Goal: Task Accomplishment & Management: Manage account settings

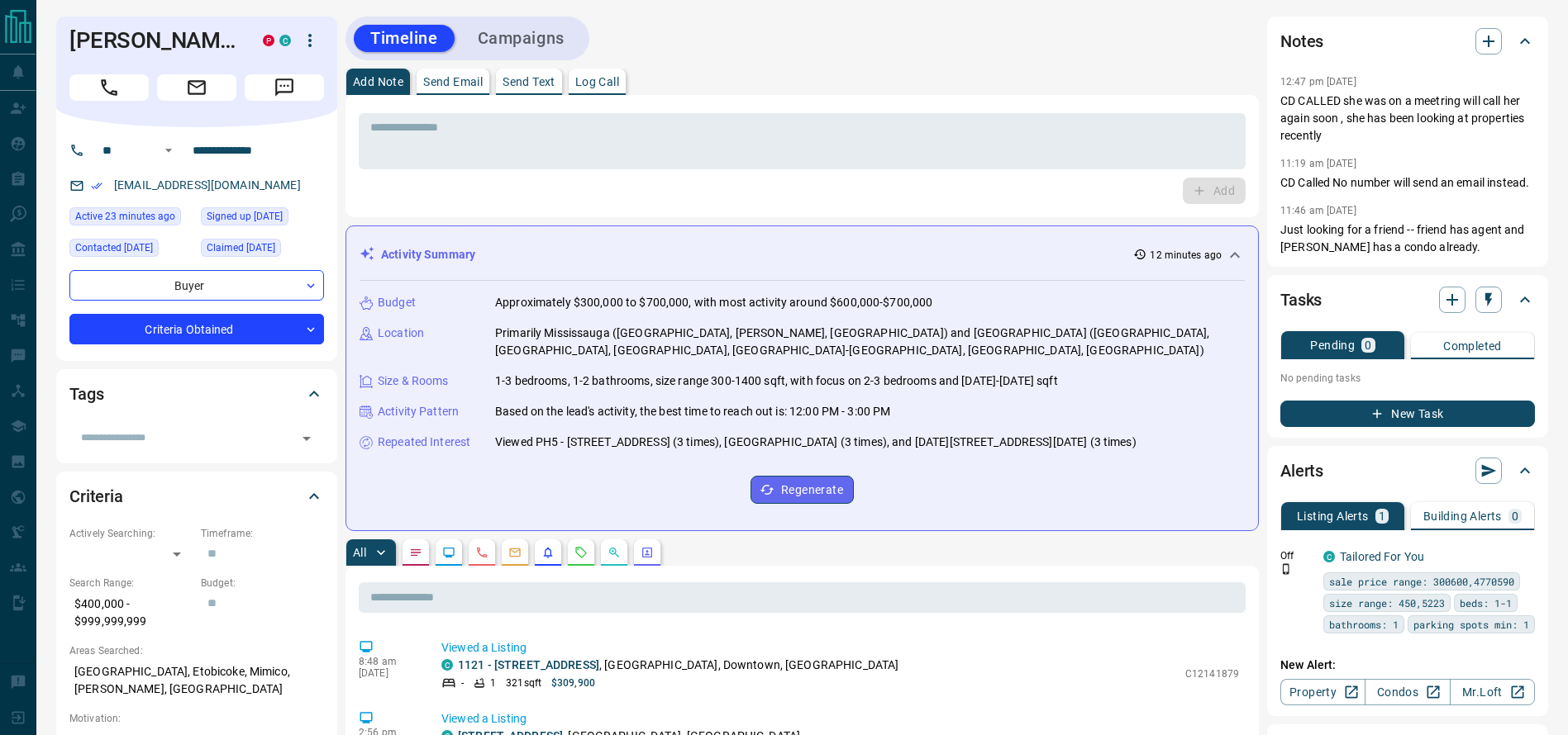
click at [1278, 137] on div "Notes 12:47 pm [DATE] CD CALLED she was on a meetring will call her again soon …" at bounding box center [1408, 141] width 281 height 251
click at [1296, 104] on p "CD CALLED she was on a meetring will call her again soon , she has been looking…" at bounding box center [1407, 118] width 254 height 52
click at [1215, 115] on div "* ​" at bounding box center [802, 140] width 887 height 56
click at [122, 90] on button "Call" at bounding box center [109, 87] width 79 height 27
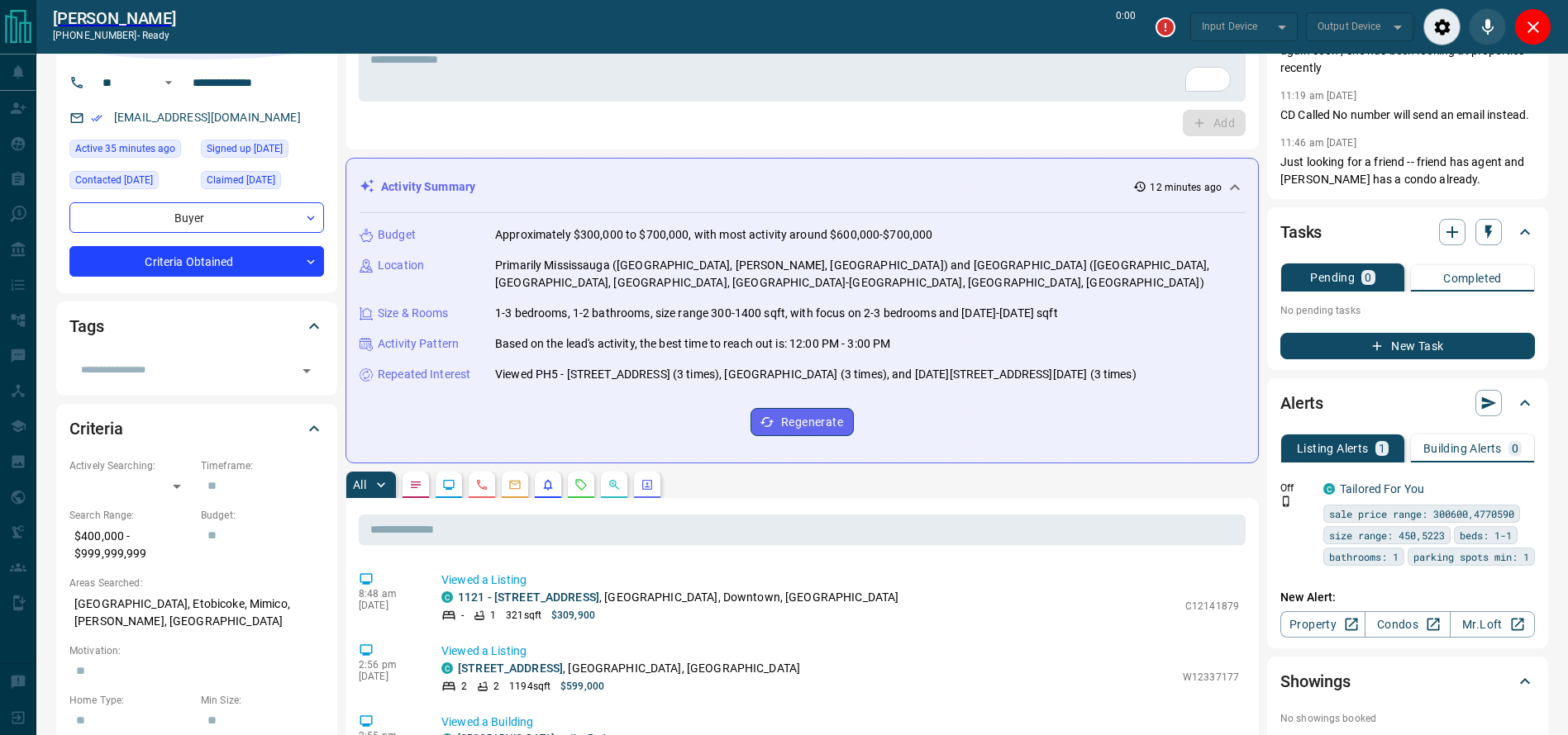
scroll to position [123, 0]
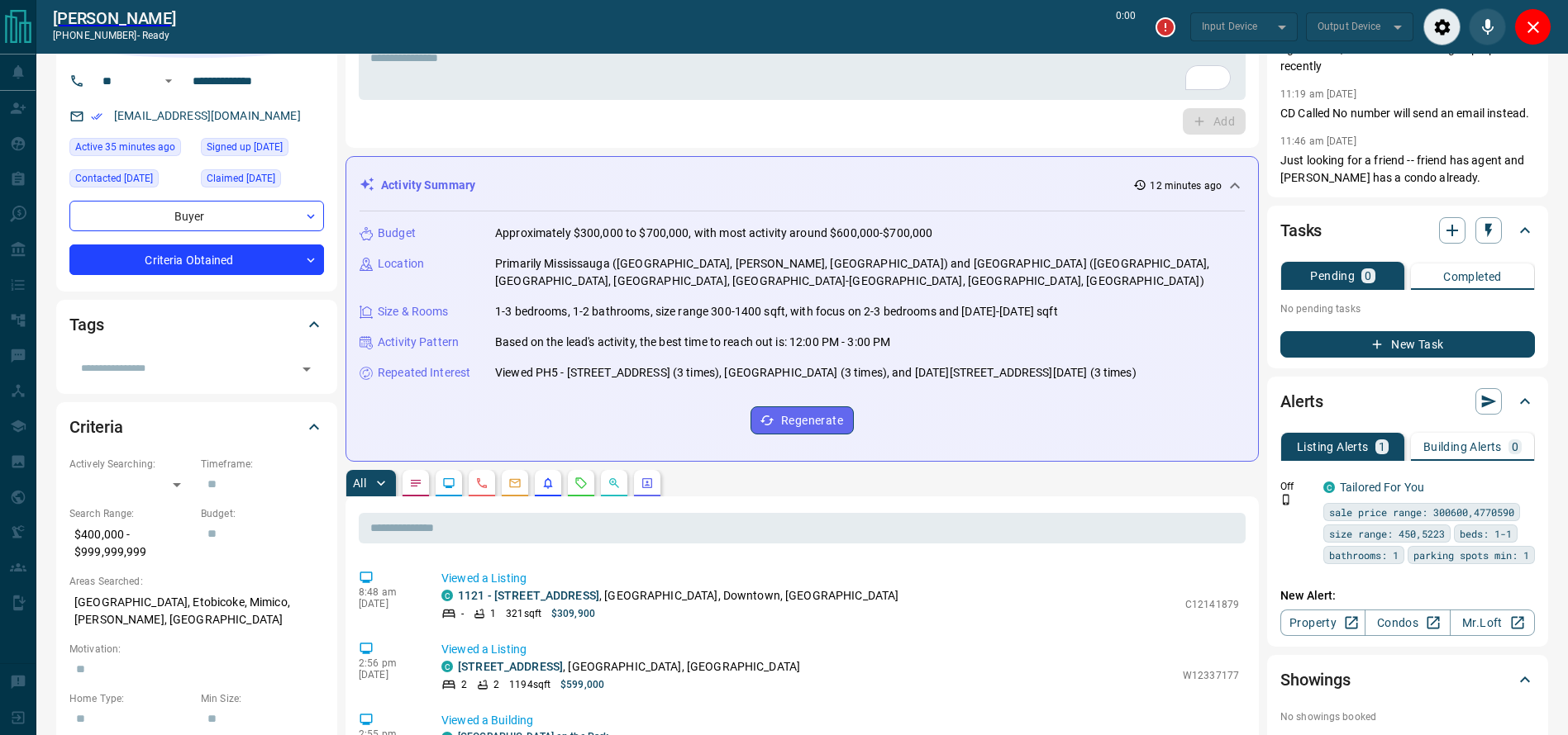
type input "*******"
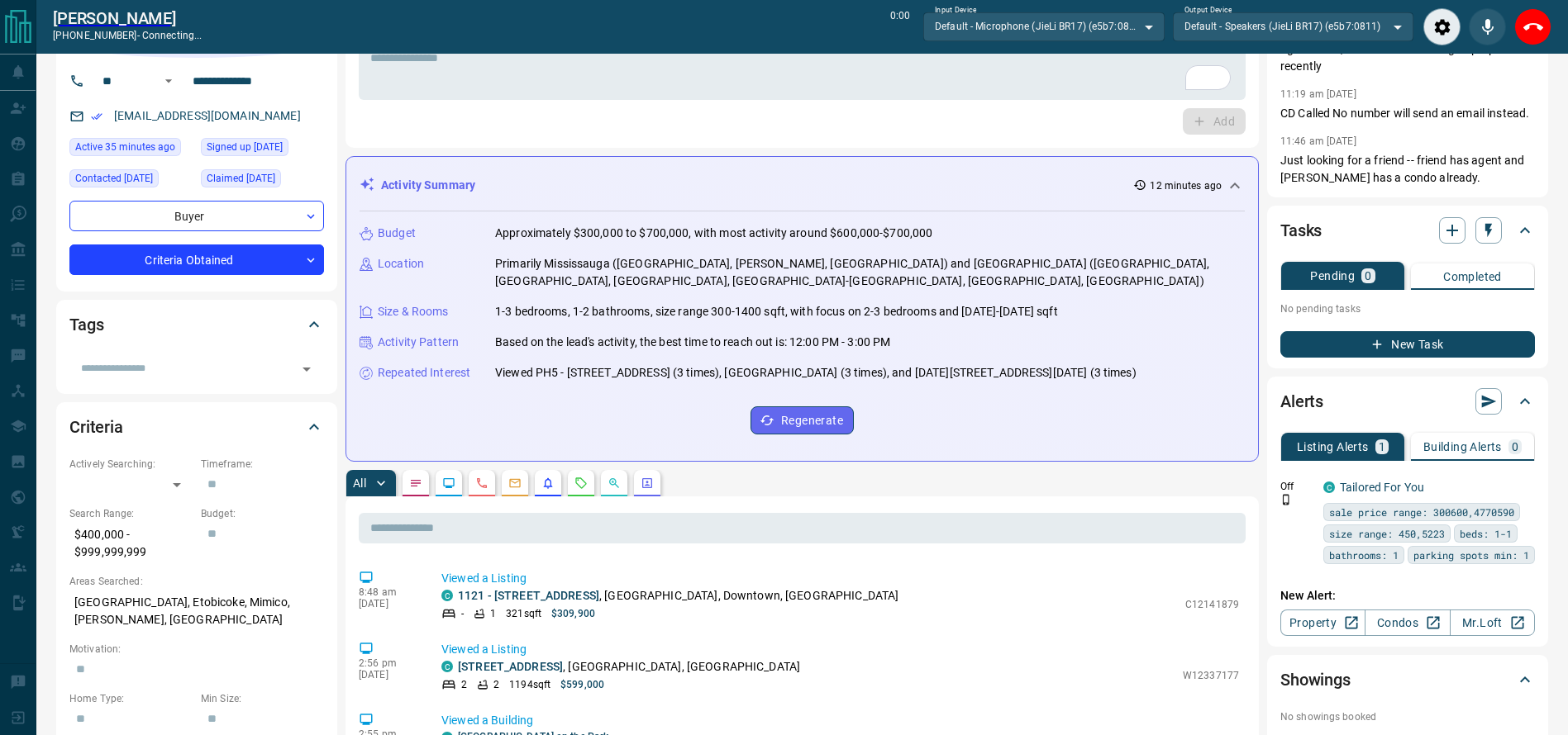
scroll to position [0, 0]
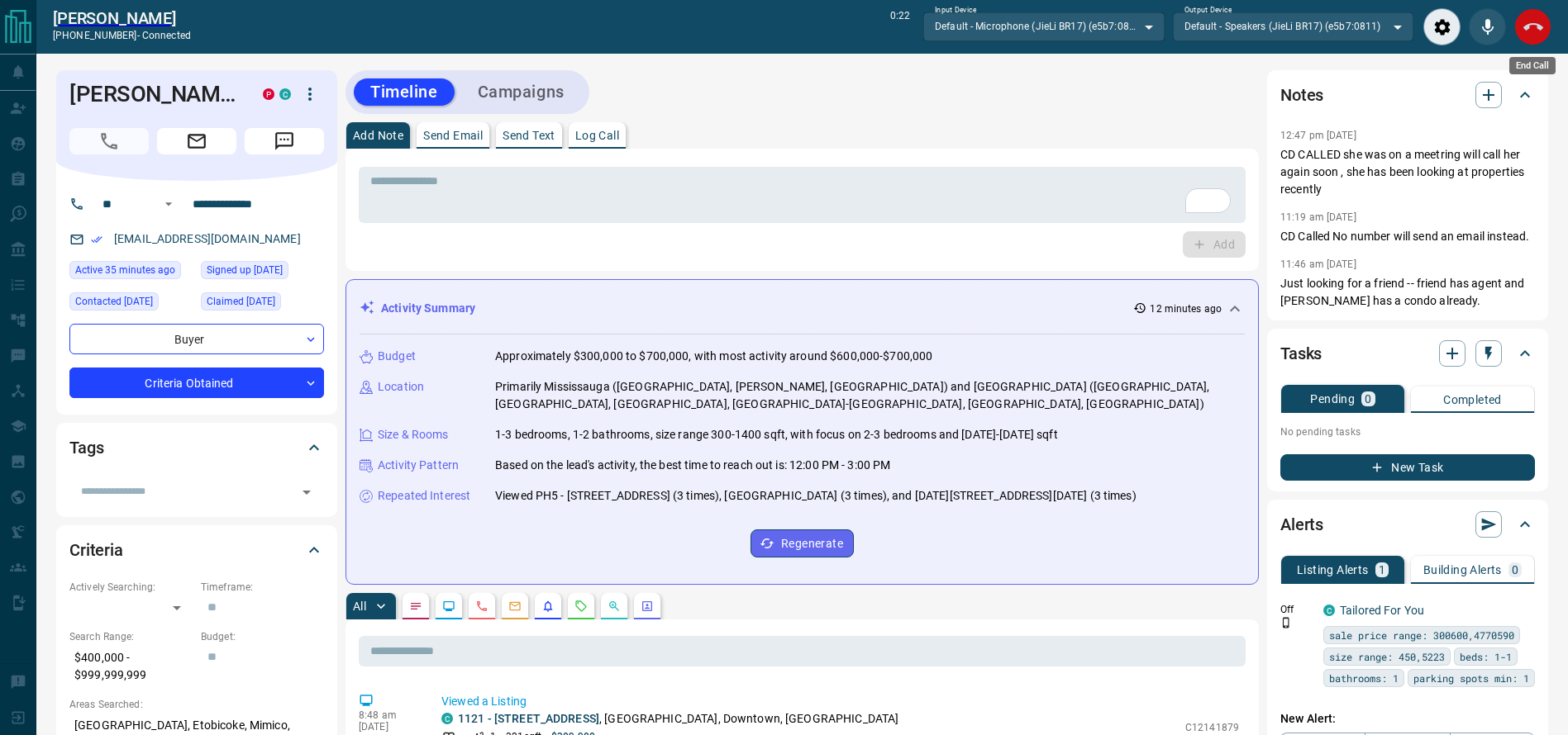
click at [1534, 34] on icon "End Call" at bounding box center [1533, 27] width 20 height 20
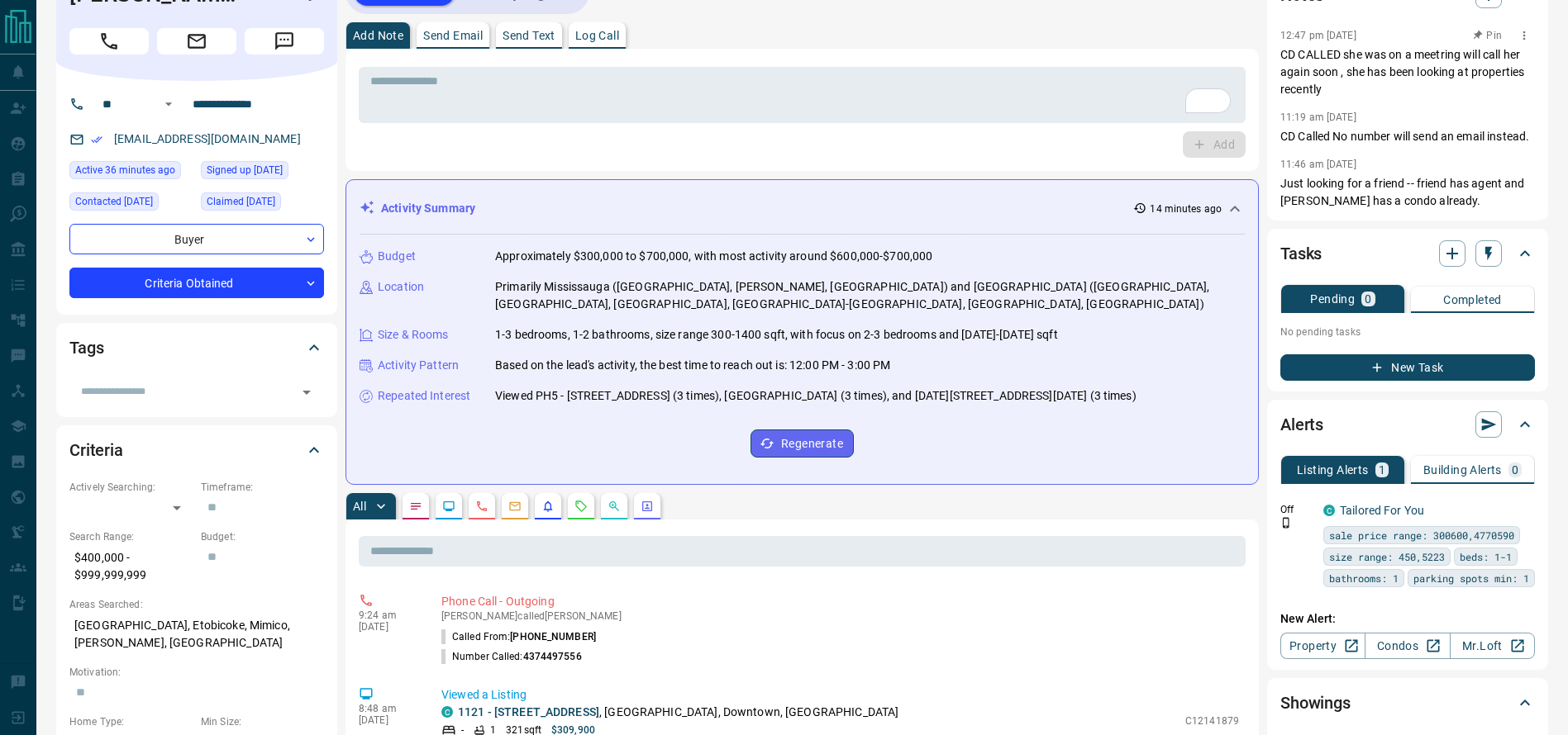
scroll to position [47, 0]
click at [852, 71] on div "* ​" at bounding box center [802, 94] width 887 height 56
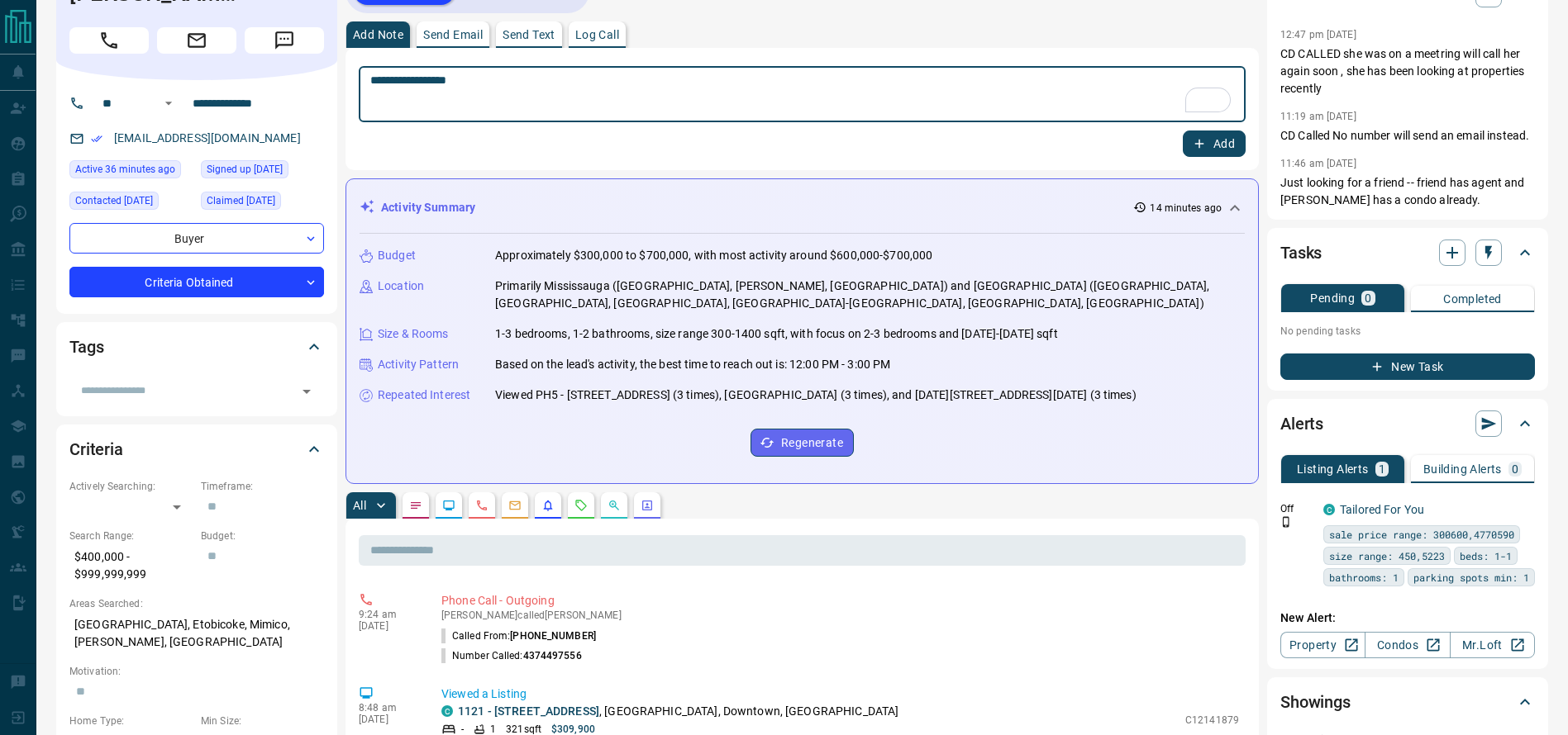
type textarea "**********"
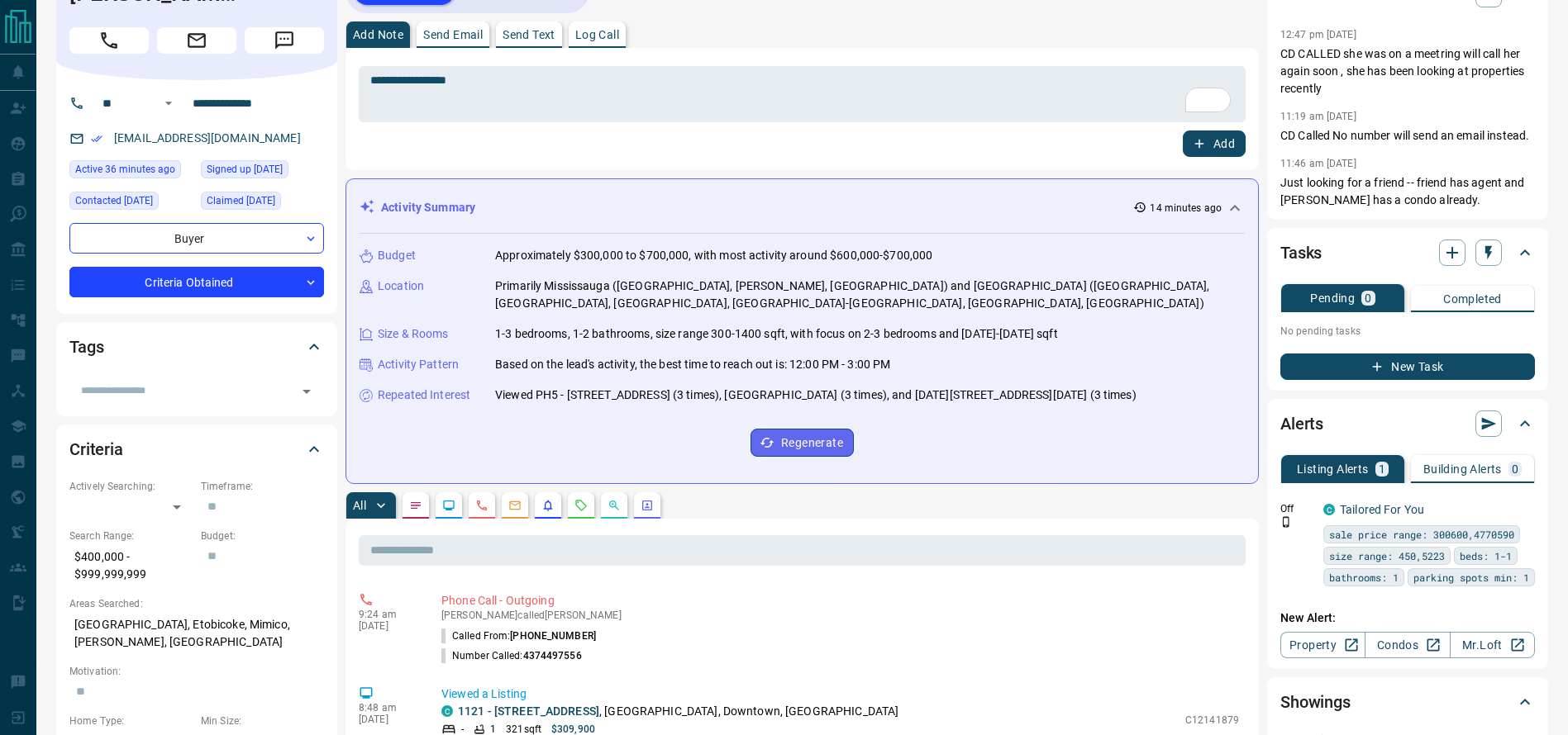
click at [1178, 151] on div "Add" at bounding box center [802, 144] width 887 height 27
click at [1199, 153] on button "Add" at bounding box center [1214, 144] width 63 height 27
click at [947, 144] on div "Add" at bounding box center [802, 144] width 887 height 27
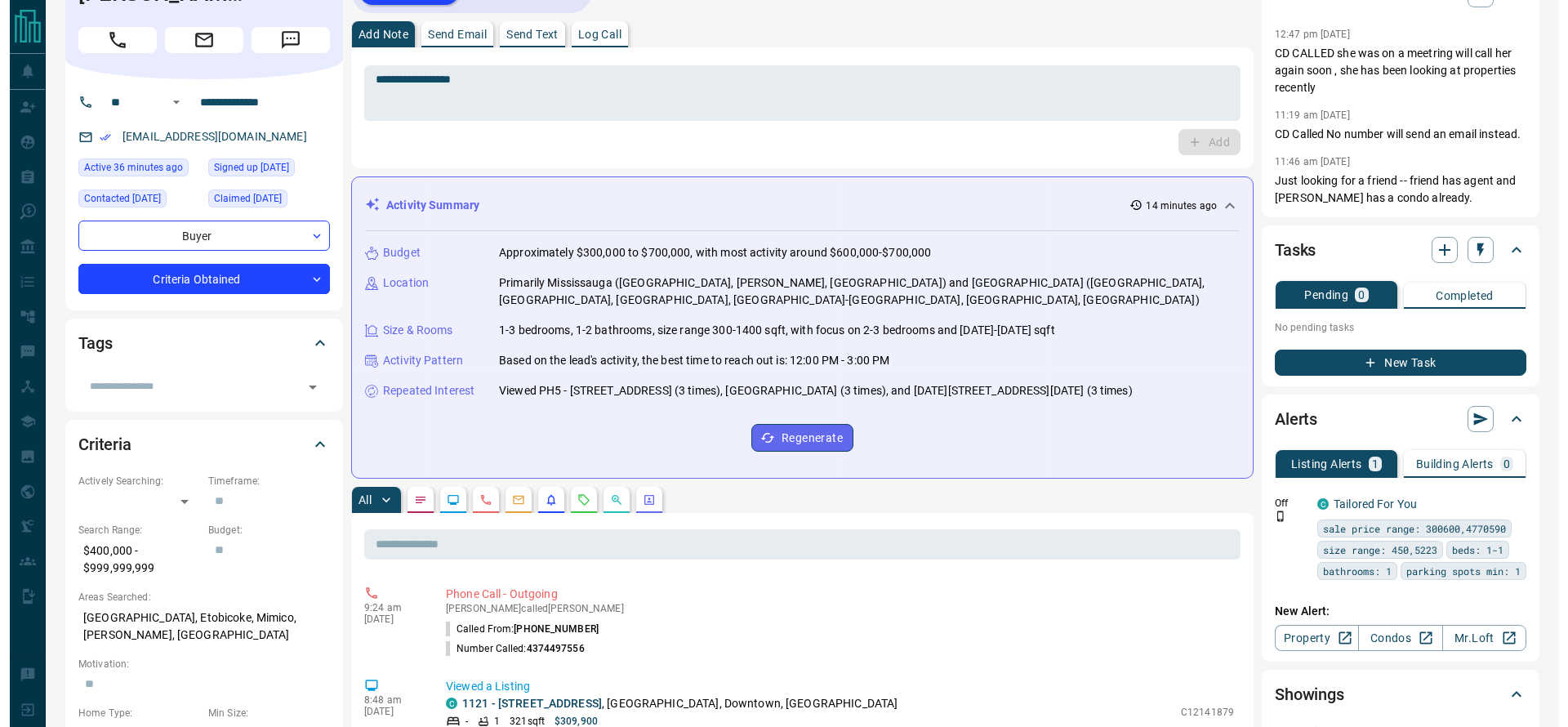
scroll to position [0, 0]
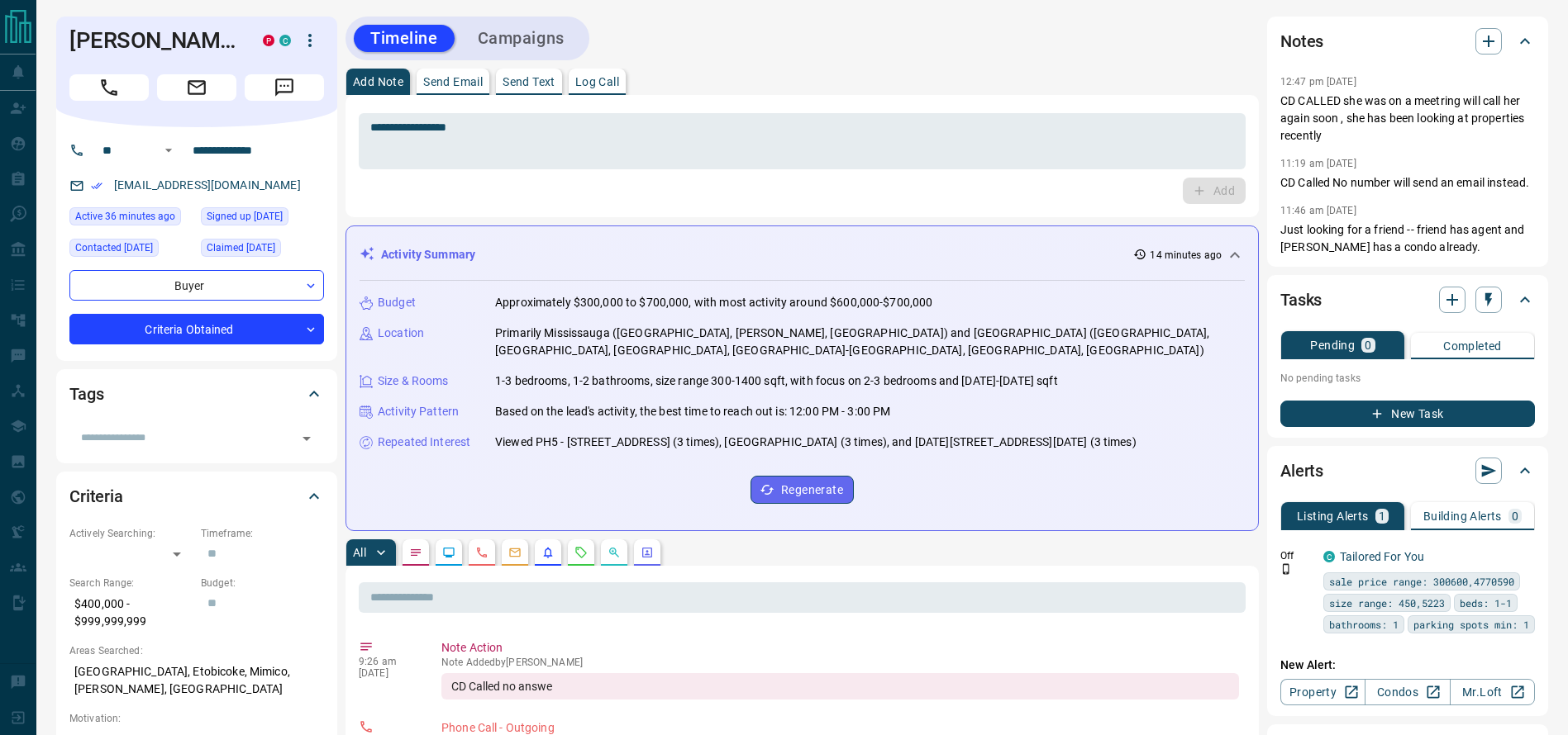
click at [543, 35] on button "Campaigns" at bounding box center [521, 39] width 120 height 28
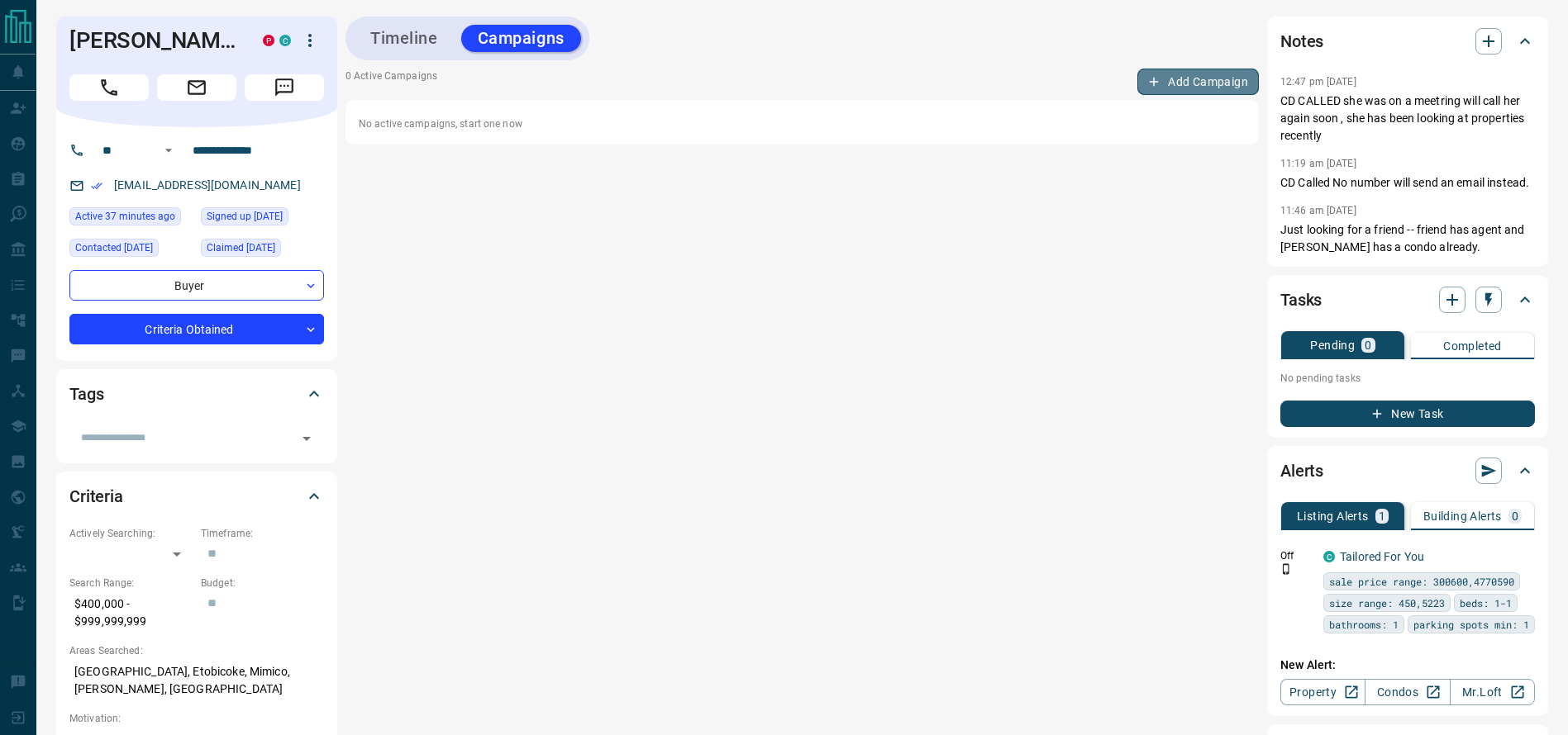
click at [1146, 71] on button "Add Campaign" at bounding box center [1197, 82] width 122 height 27
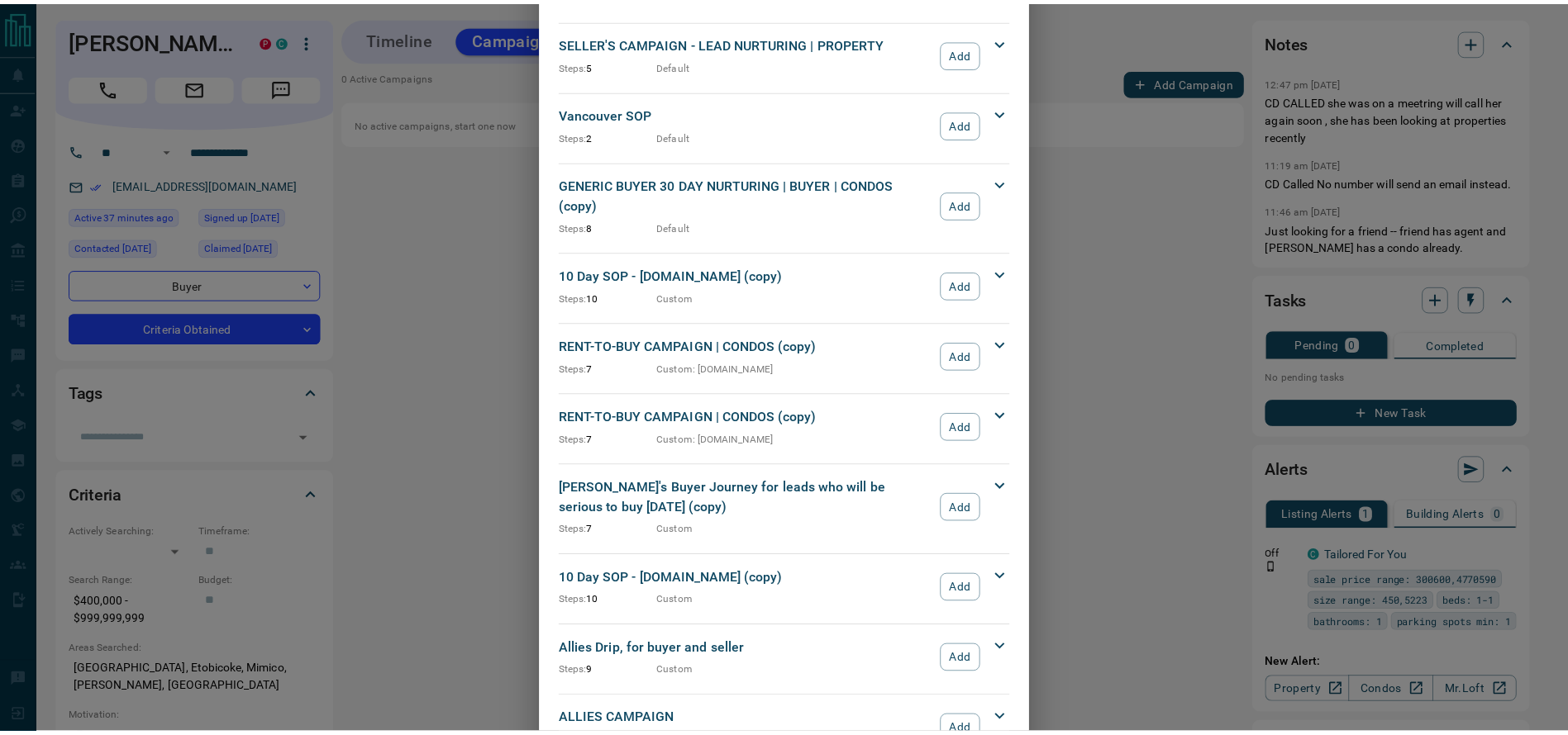
scroll to position [1704, 0]
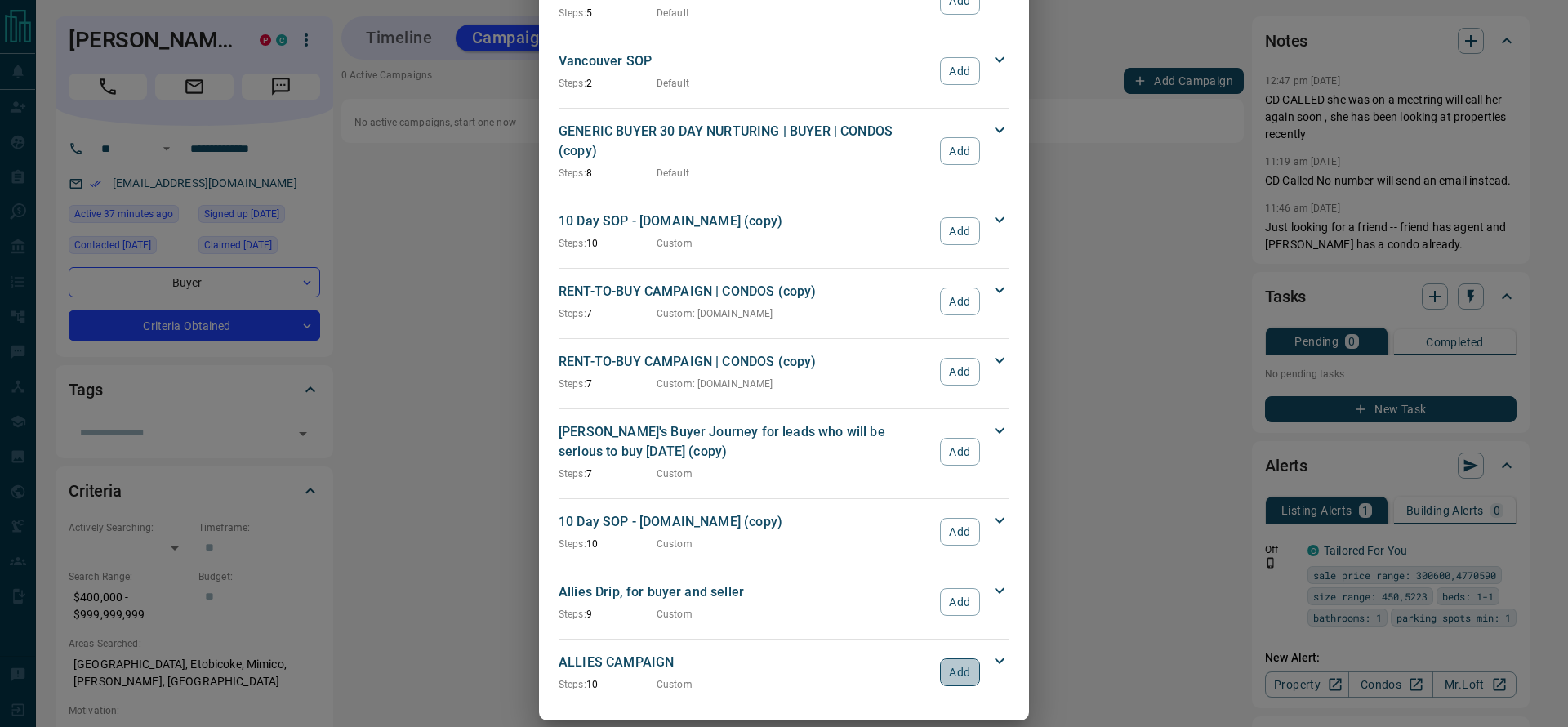
click at [951, 659] on button "Add" at bounding box center [960, 672] width 40 height 28
